Goal: Check status: Check status

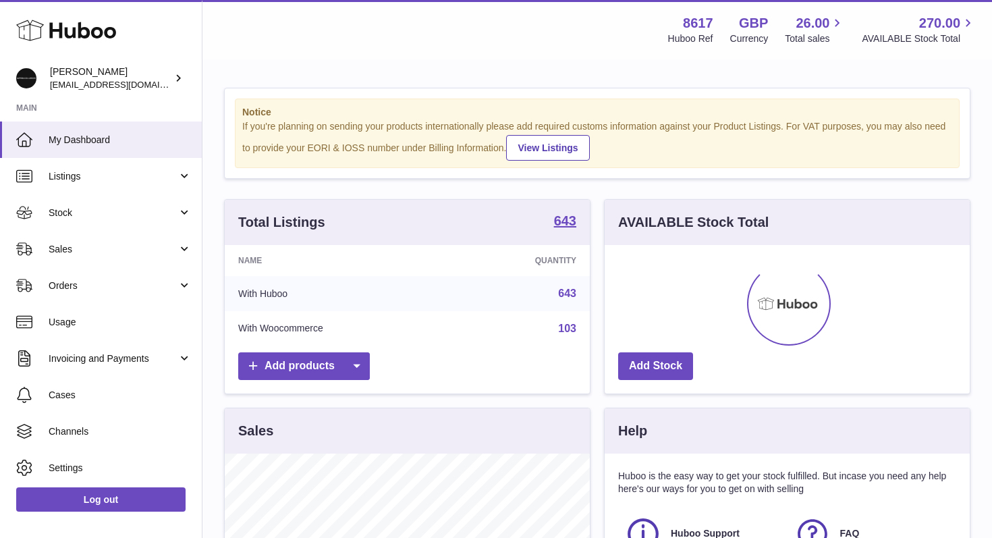
scroll to position [211, 365]
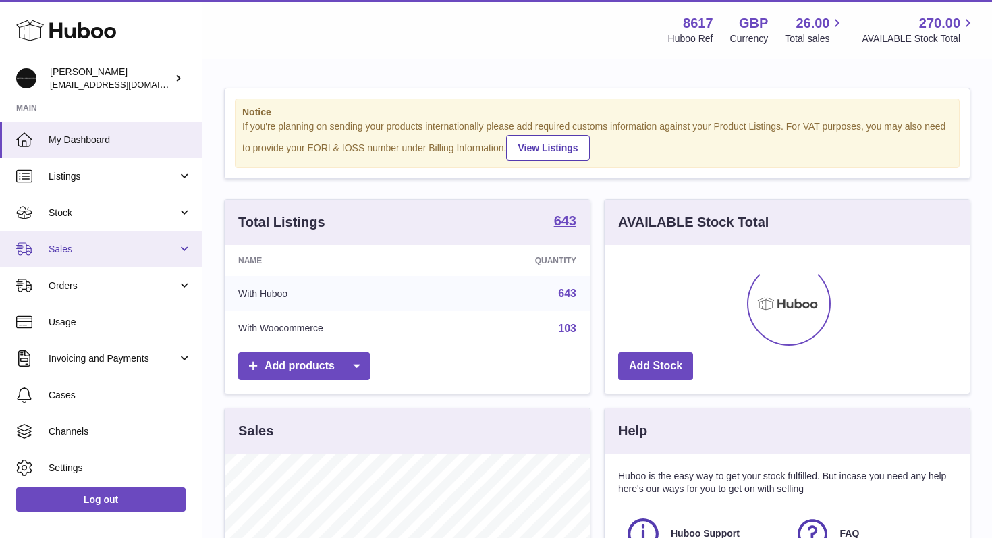
click at [56, 243] on span "Sales" at bounding box center [113, 249] width 129 height 13
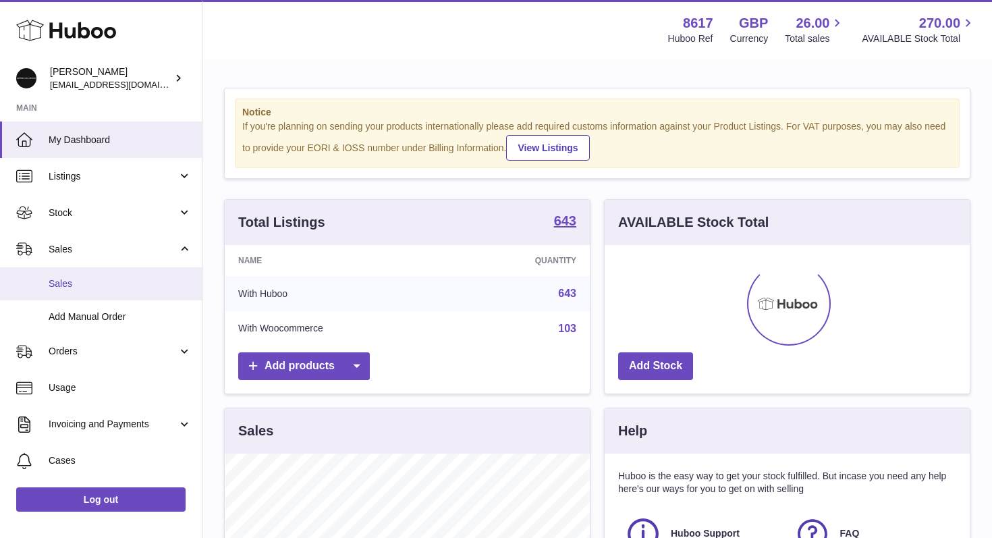
click at [59, 277] on span "Sales" at bounding box center [120, 283] width 143 height 13
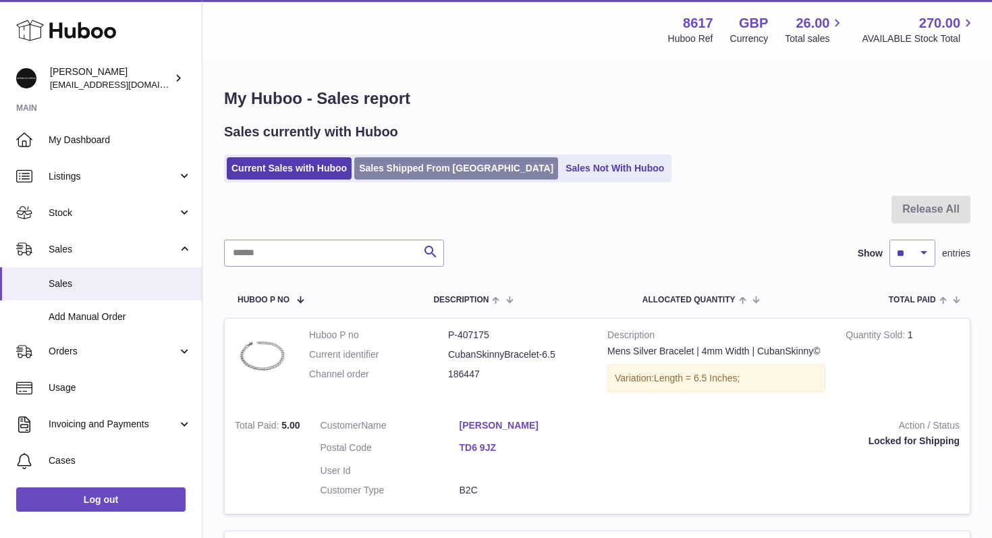
click at [402, 163] on link "Sales Shipped From Huboo" at bounding box center [456, 168] width 204 height 22
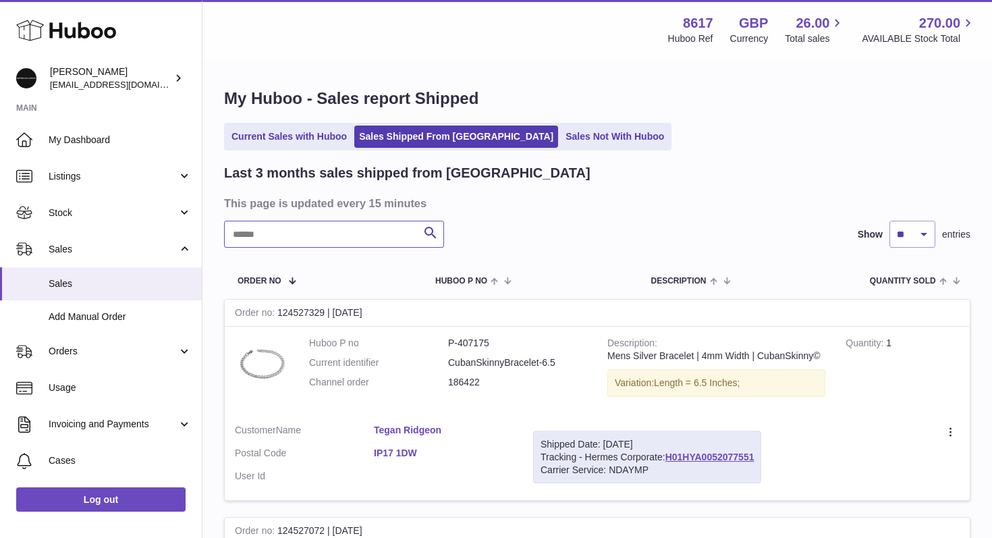
click at [312, 233] on input "text" at bounding box center [334, 234] width 220 height 27
type input "*****"
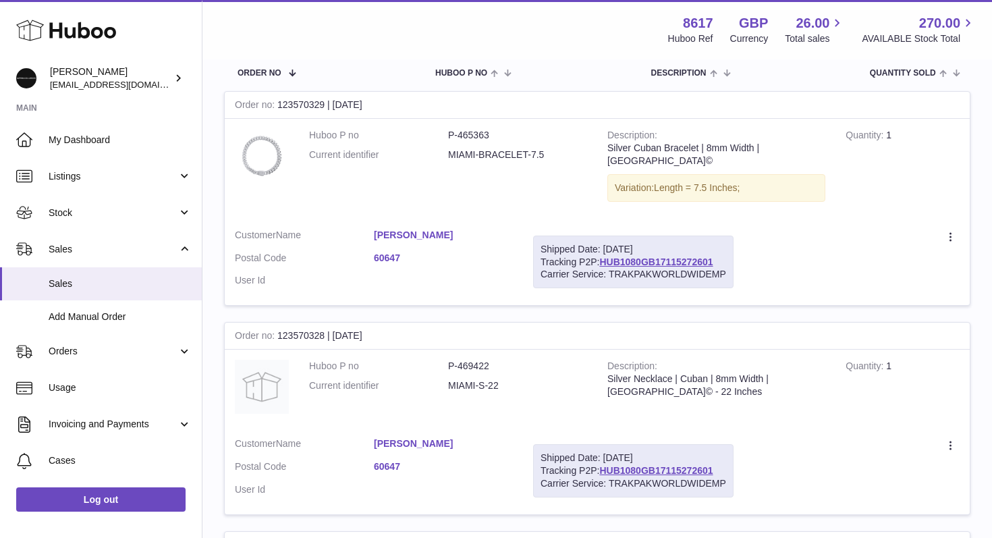
scroll to position [209, 0]
click at [651, 255] on link "HUB1080GB17115272601" at bounding box center [655, 260] width 113 height 11
